Goal: Task Accomplishment & Management: Complete application form

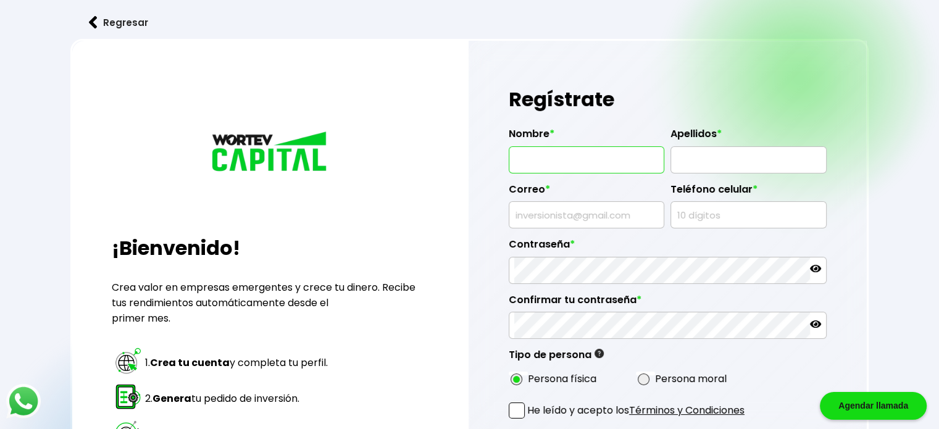
click at [570, 154] on input "text" at bounding box center [586, 160] width 144 height 26
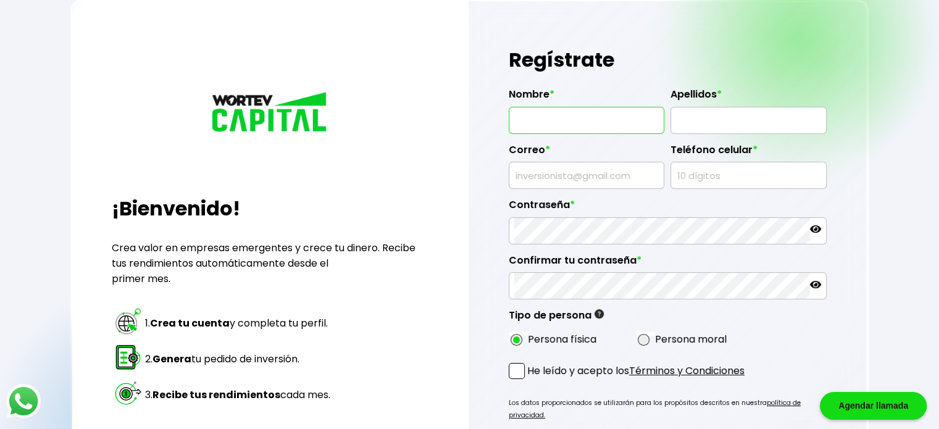
scroll to position [62, 0]
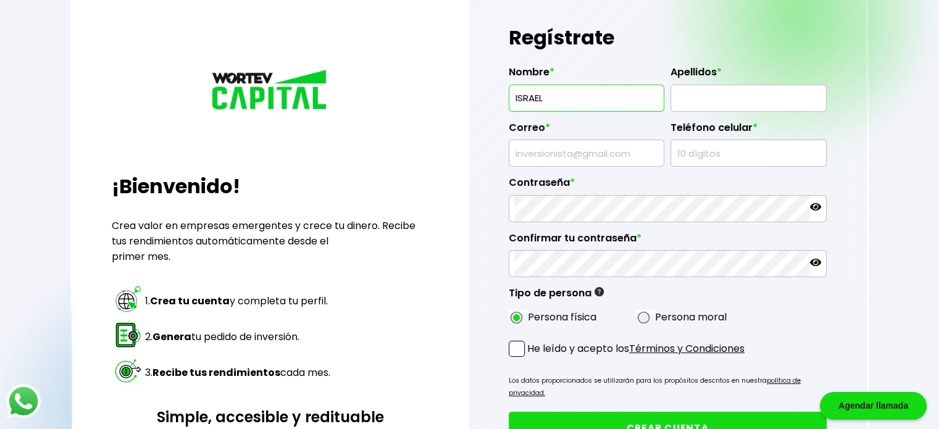
type input "ISRAEL"
click at [707, 101] on input "text" at bounding box center [748, 98] width 144 height 26
type input "RODRIGUEZ GUERRA"
click at [610, 165] on input "text" at bounding box center [586, 153] width 144 height 26
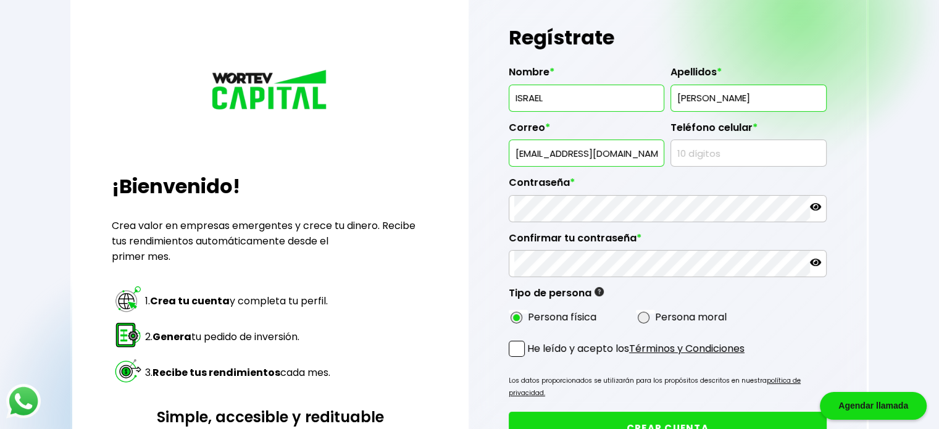
type input "cuyo48@hotmail.com"
click at [719, 160] on input "text" at bounding box center [748, 153] width 144 height 26
type input "3314425114"
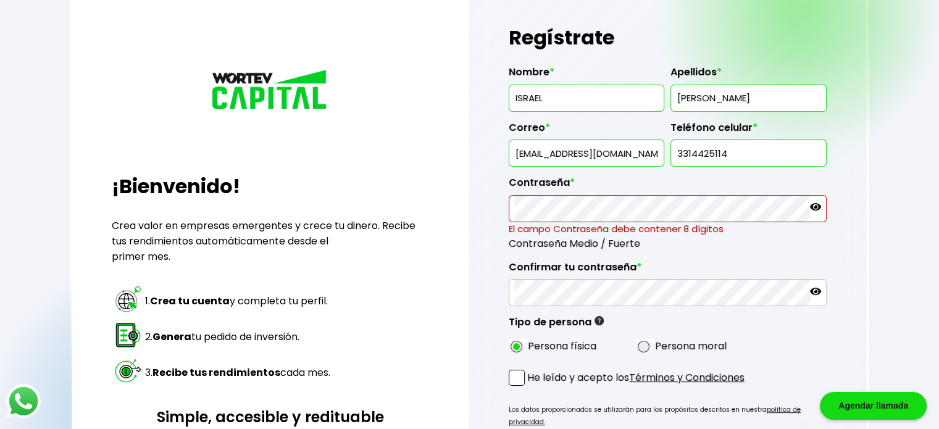
click at [811, 207] on icon at bounding box center [815, 206] width 11 height 7
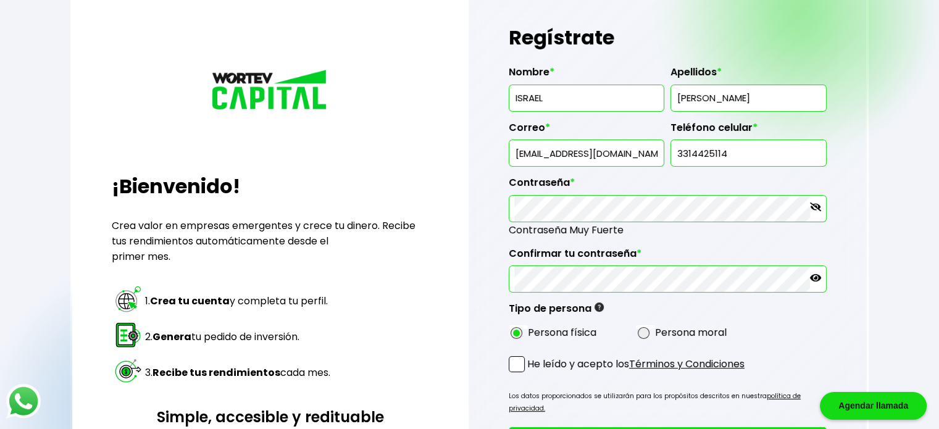
click at [823, 282] on div at bounding box center [668, 278] width 318 height 27
click at [823, 281] on div at bounding box center [668, 278] width 318 height 27
click at [819, 279] on icon at bounding box center [815, 277] width 11 height 11
click at [528, 356] on p "He leído y acepto los Términos y Condiciones" at bounding box center [635, 363] width 217 height 15
click at [530, 373] on input "He leído y acepto los Términos y Condiciones" at bounding box center [530, 373] width 0 height 0
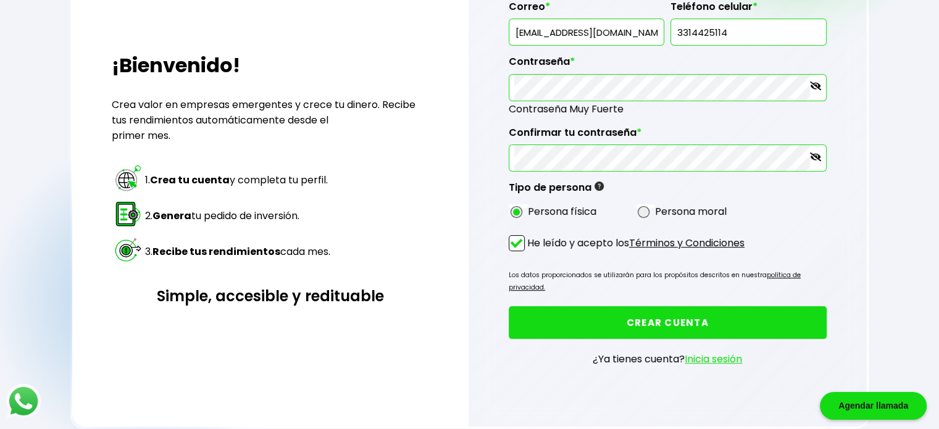
scroll to position [154, 0]
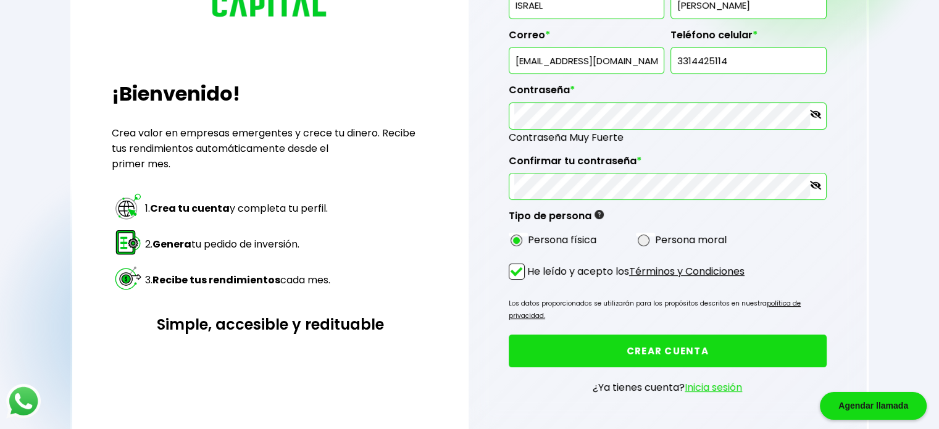
click at [627, 335] on button "CREAR CUENTA" at bounding box center [668, 351] width 318 height 33
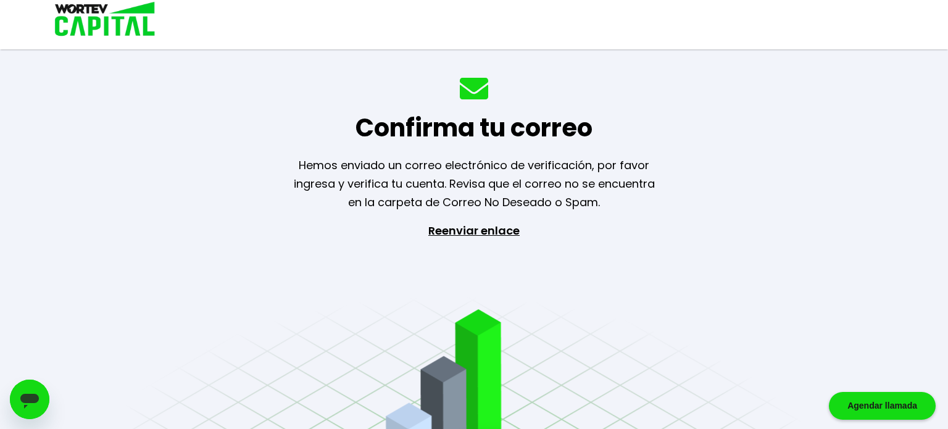
click at [507, 231] on p "Reenviar enlace" at bounding box center [474, 287] width 114 height 130
click at [588, 48] on div at bounding box center [474, 24] width 948 height 49
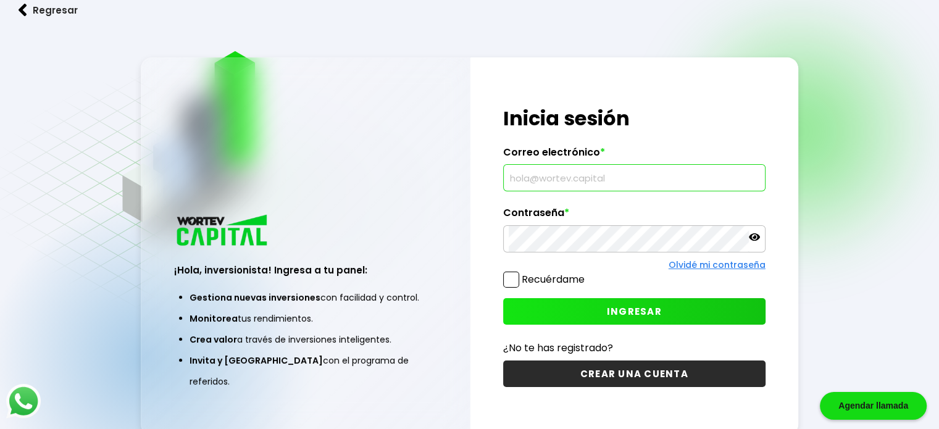
click at [597, 190] on input "text" at bounding box center [634, 178] width 251 height 26
type input "e"
